Goal: Task Accomplishment & Management: Use online tool/utility

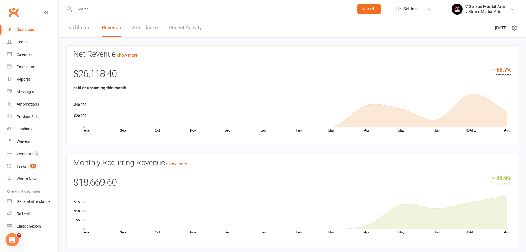
click at [116, 9] on input "text" at bounding box center [211, 9] width 277 height 8
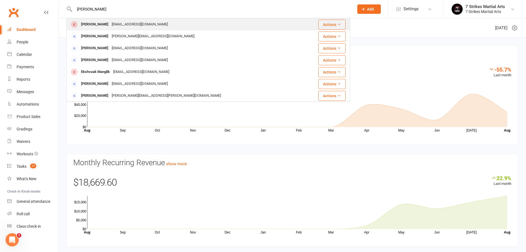
type input "[PERSON_NAME]"
click at [158, 25] on div "[PERSON_NAME] [EMAIL_ADDRESS][DOMAIN_NAME]" at bounding box center [184, 24] width 235 height 11
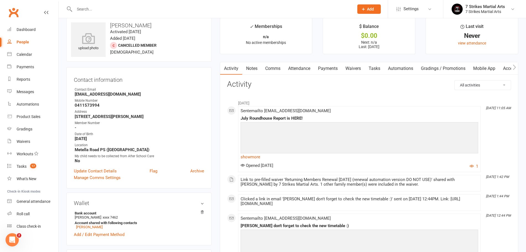
scroll to position [129, 0]
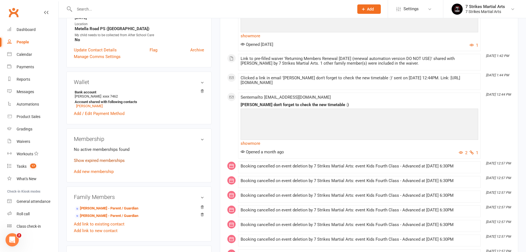
click at [119, 161] on link "Show expired memberships" at bounding box center [99, 160] width 51 height 5
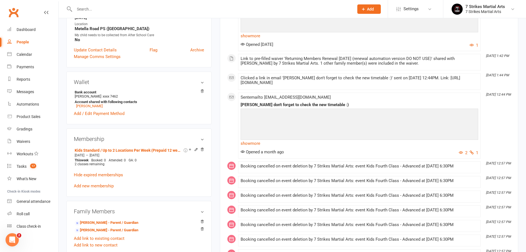
scroll to position [0, 0]
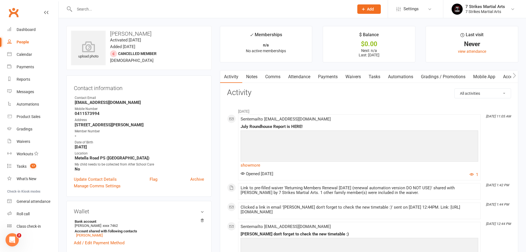
click at [300, 78] on link "Attendance" at bounding box center [299, 76] width 30 height 13
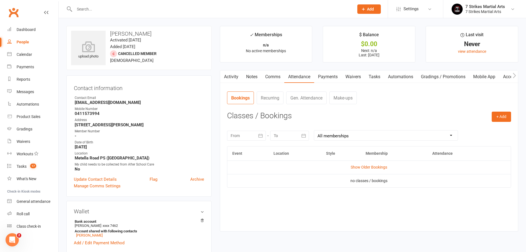
scroll to position [39, 0]
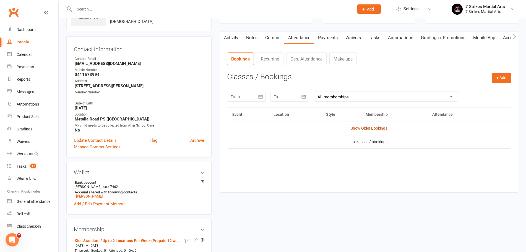
click at [358, 127] on link "Show Older Bookings" at bounding box center [368, 128] width 36 height 4
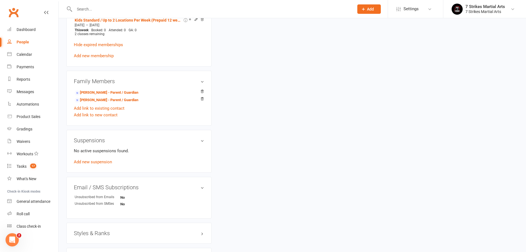
scroll to position [309, 0]
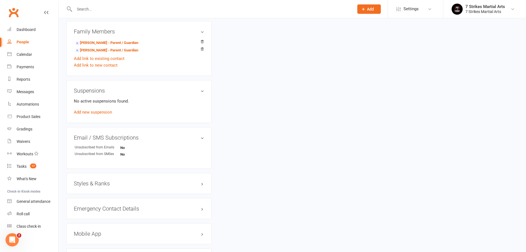
click at [145, 177] on div "Styles & Ranks" at bounding box center [138, 183] width 145 height 21
click at [145, 182] on h3 "Styles & Ranks" at bounding box center [139, 183] width 130 height 6
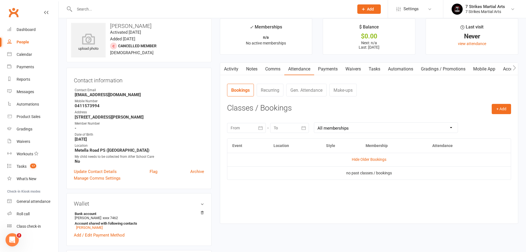
scroll to position [0, 0]
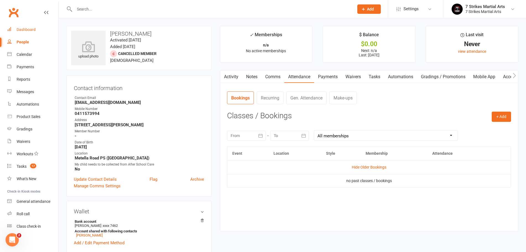
click at [22, 28] on div "Dashboard" at bounding box center [26, 29] width 19 height 4
click at [256, 78] on link "Notes" at bounding box center [251, 76] width 19 height 13
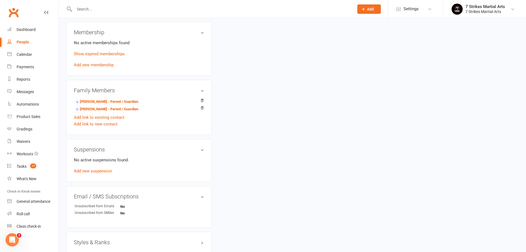
scroll to position [288, 0]
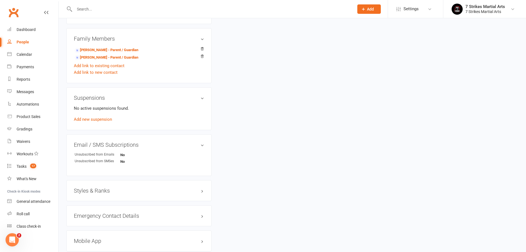
click at [164, 194] on div "Styles & Ranks" at bounding box center [138, 190] width 145 height 21
click at [190, 189] on h3 "Styles & Ranks" at bounding box center [139, 191] width 130 height 6
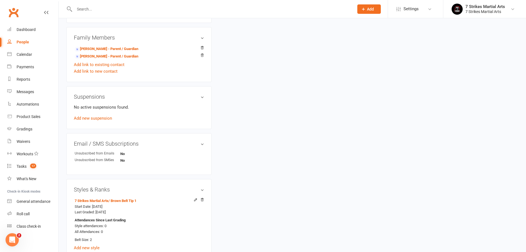
scroll to position [290, 0]
click at [136, 15] on div at bounding box center [207, 9] width 283 height 18
click at [136, 8] on input "text" at bounding box center [211, 9] width 277 height 8
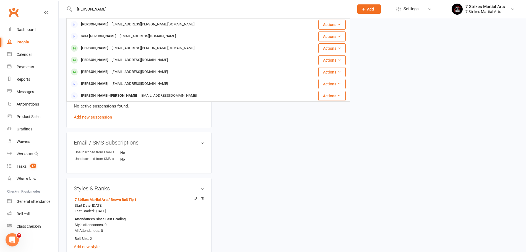
type input "[PERSON_NAME]"
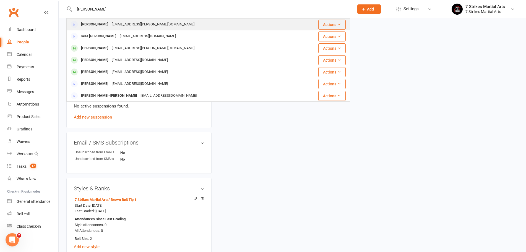
drag, startPoint x: 136, startPoint y: 8, endPoint x: 136, endPoint y: 29, distance: 20.5
click at [136, 29] on div "[PERSON_NAME] [PERSON_NAME][EMAIL_ADDRESS][PERSON_NAME][DOMAIN_NAME]" at bounding box center [184, 24] width 235 height 11
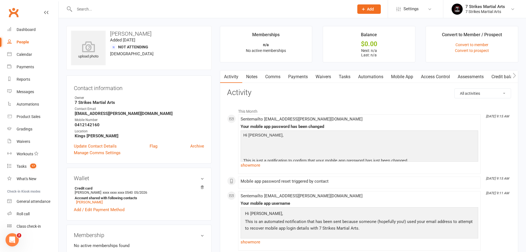
click at [124, 9] on input "text" at bounding box center [211, 9] width 277 height 8
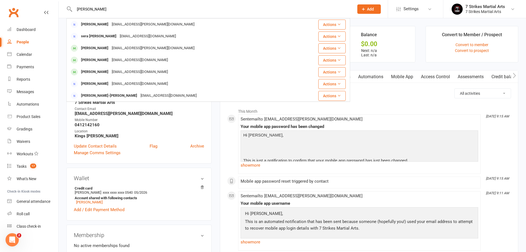
type input "[PERSON_NAME]"
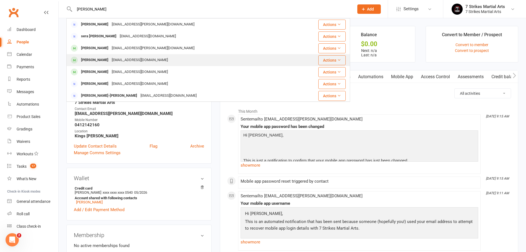
drag, startPoint x: 124, startPoint y: 9, endPoint x: 112, endPoint y: 59, distance: 52.1
click at [110, 59] on div "[PERSON_NAME]" at bounding box center [94, 60] width 31 height 8
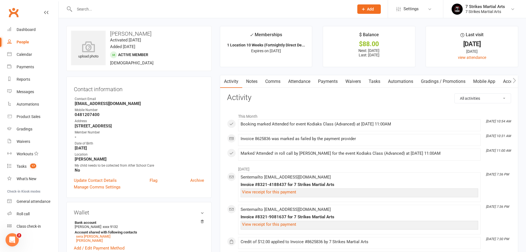
click at [328, 80] on link "Payments" at bounding box center [327, 81] width 27 height 13
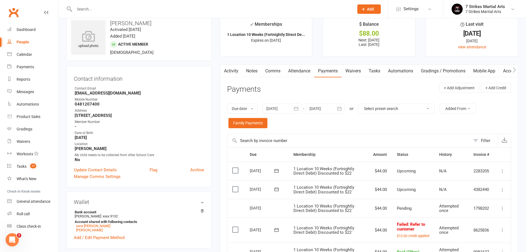
scroll to position [40, 0]
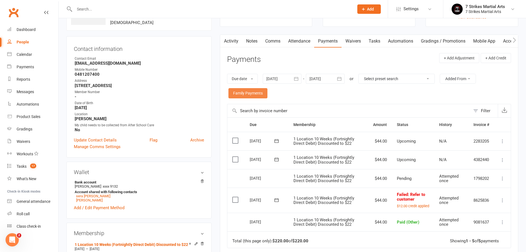
click at [249, 91] on link "Family Payments" at bounding box center [247, 93] width 39 height 10
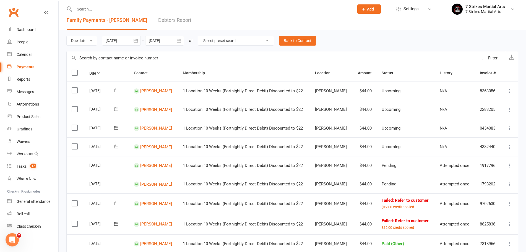
scroll to position [14, 0]
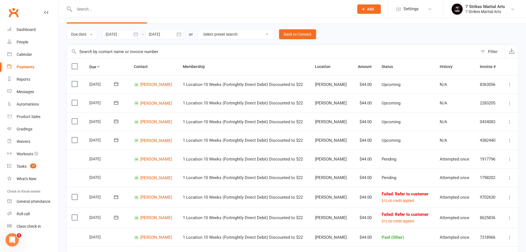
click at [159, 9] on input "text" at bounding box center [211, 9] width 277 height 8
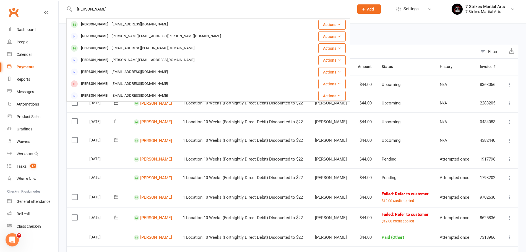
type input "[PERSON_NAME]"
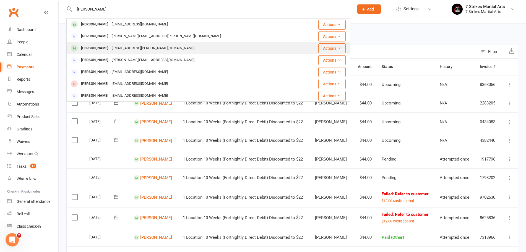
drag, startPoint x: 159, startPoint y: 9, endPoint x: 108, endPoint y: 47, distance: 63.7
click at [108, 47] on div "[PERSON_NAME]" at bounding box center [94, 48] width 31 height 8
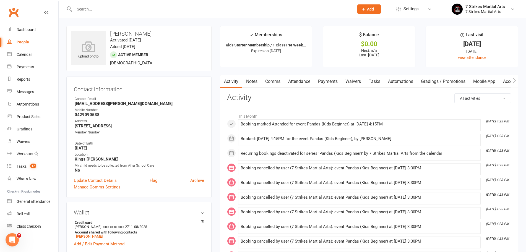
click at [297, 80] on link "Attendance" at bounding box center [299, 81] width 30 height 13
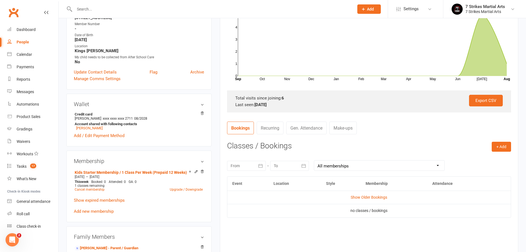
scroll to position [157, 0]
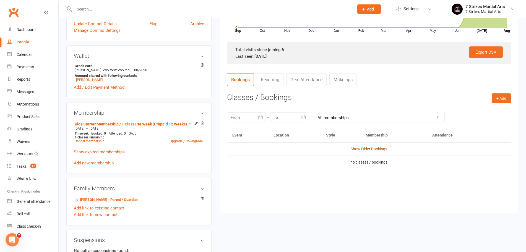
click at [356, 149] on link "Show Older Bookings" at bounding box center [368, 149] width 36 height 4
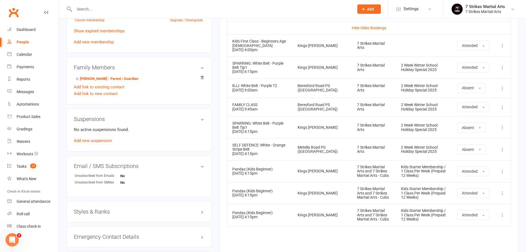
scroll to position [291, 0]
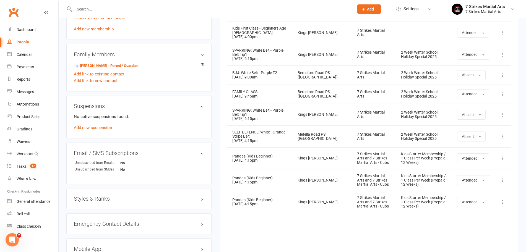
click at [498, 193] on td "More info View event Delete booking" at bounding box center [502, 202] width 17 height 22
click at [500, 199] on icon at bounding box center [502, 202] width 6 height 6
click at [480, 218] on link "View event" at bounding box center [477, 223] width 55 height 11
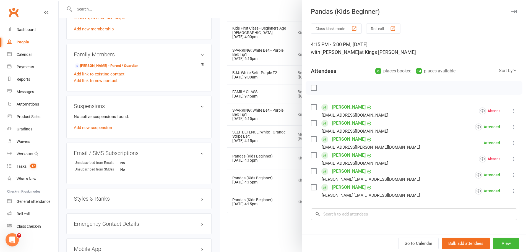
scroll to position [1, 0]
click at [511, 142] on icon at bounding box center [514, 142] width 6 height 6
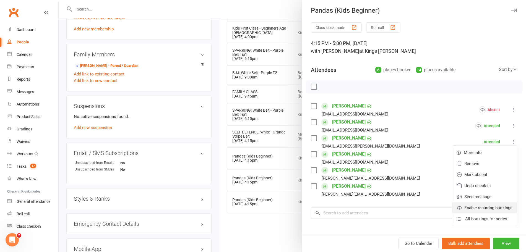
click at [477, 207] on link "Enable recurring bookings" at bounding box center [484, 207] width 65 height 11
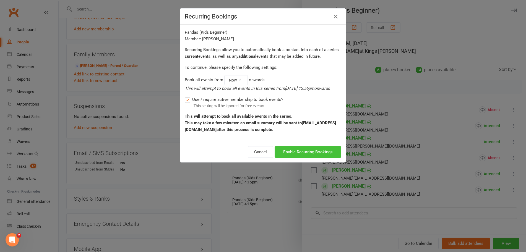
click at [305, 158] on button "Enable Recurring Bookings" at bounding box center [307, 152] width 67 height 12
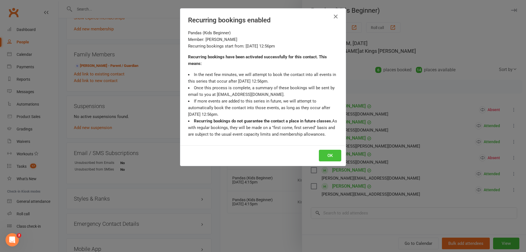
click at [331, 153] on button "OK" at bounding box center [330, 156] width 22 height 12
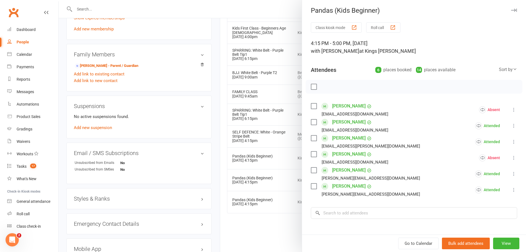
click at [276, 219] on div at bounding box center [292, 126] width 467 height 252
